Goal: Information Seeking & Learning: Learn about a topic

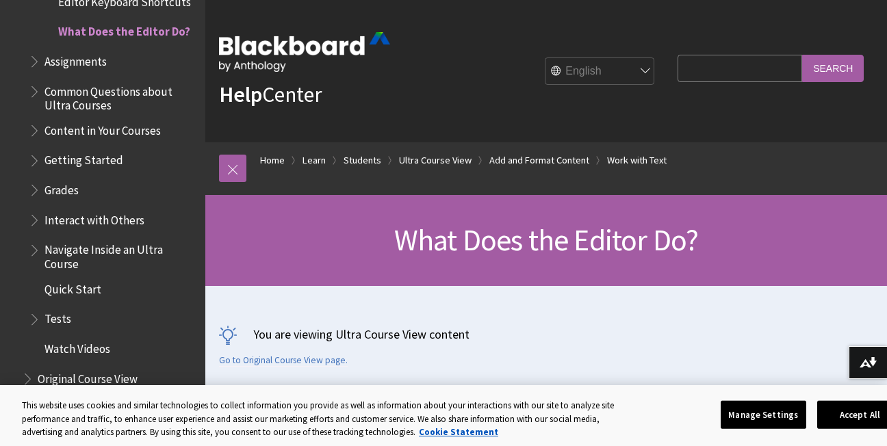
click at [690, 63] on input "Search Query" at bounding box center [740, 68] width 125 height 27
type input "save my work"
click at [802, 55] on input "Search" at bounding box center [833, 68] width 62 height 27
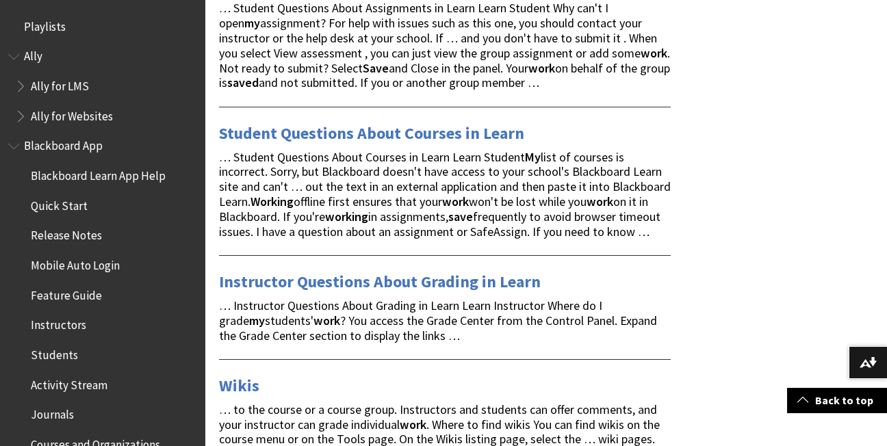
scroll to position [652, 0]
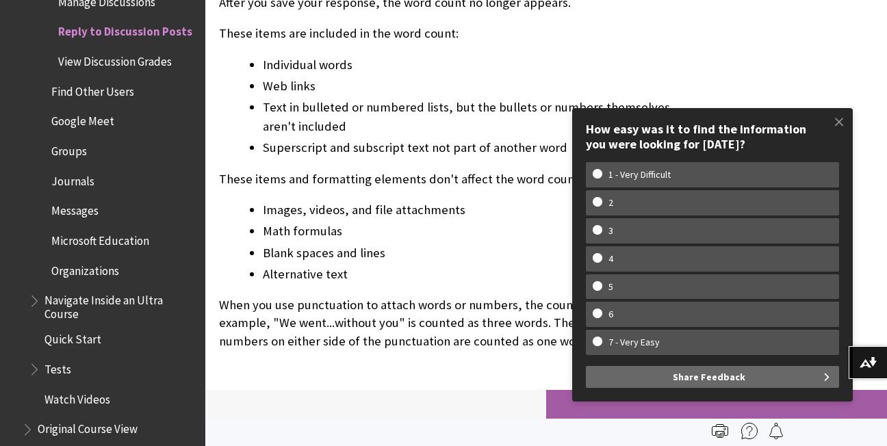
scroll to position [4162, 0]
click at [842, 118] on span at bounding box center [839, 121] width 29 height 29
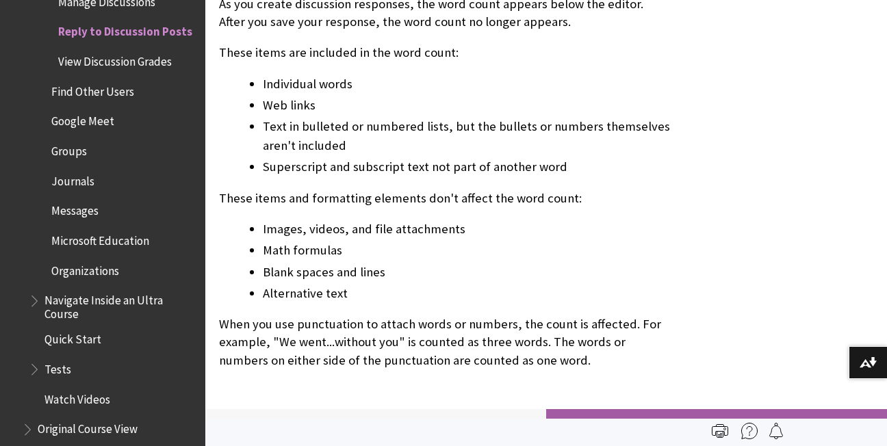
scroll to position [4129, 0]
